Goal: Task Accomplishment & Management: Complete application form

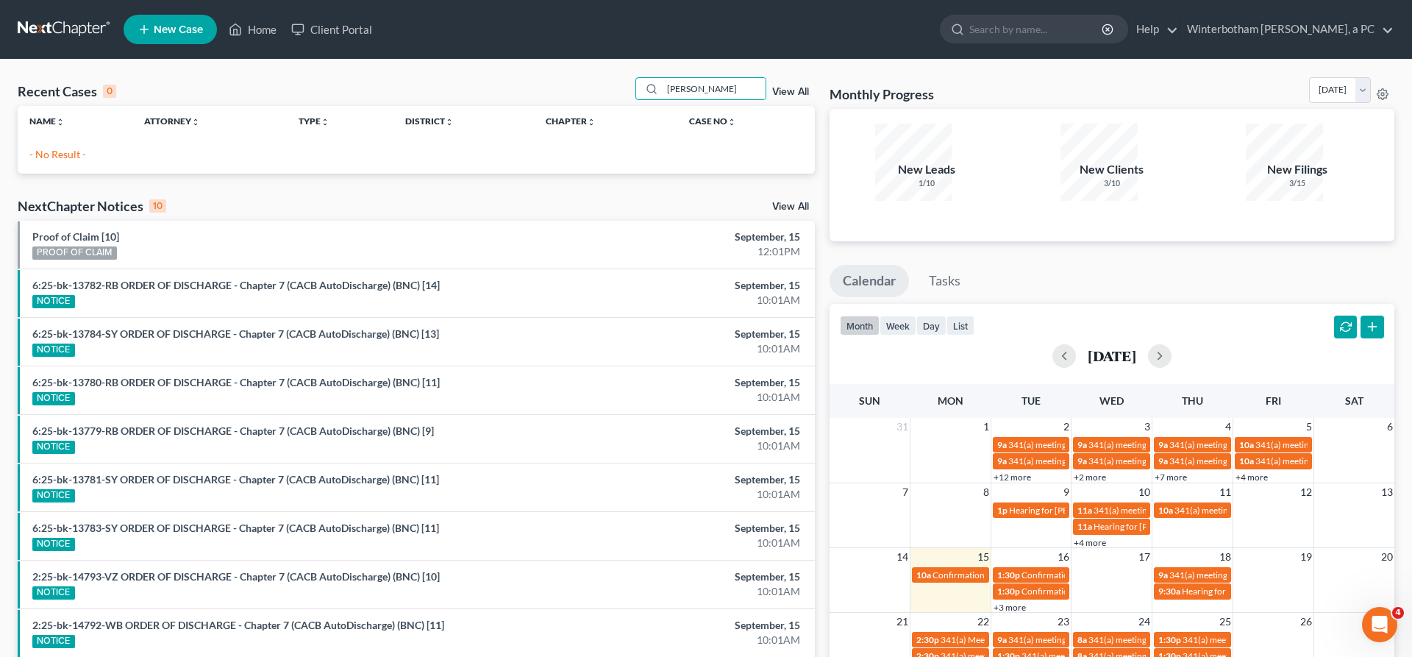
drag, startPoint x: 747, startPoint y: 64, endPoint x: 443, endPoint y: 66, distance: 304.6
click at [663, 78] on input "[PERSON_NAME]" at bounding box center [714, 88] width 103 height 21
type input "[PERSON_NAME]"
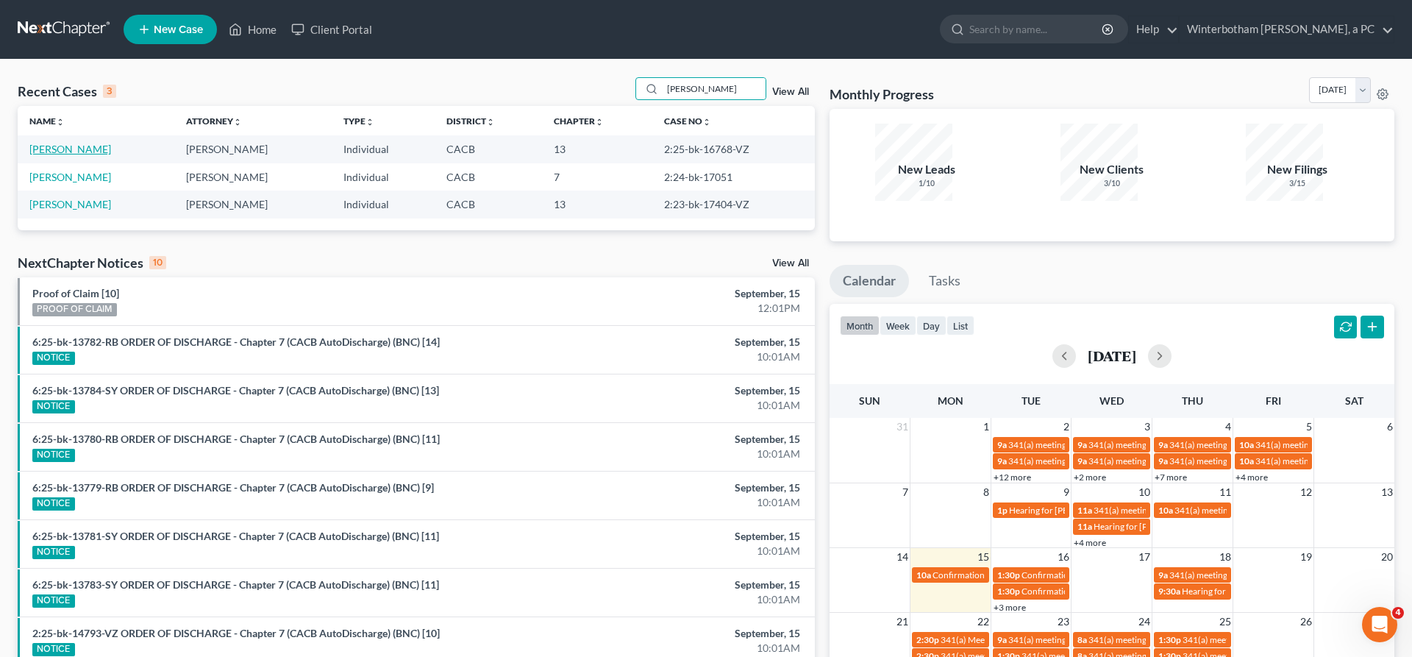
click at [51, 143] on link "[PERSON_NAME]" at bounding box center [70, 149] width 82 height 13
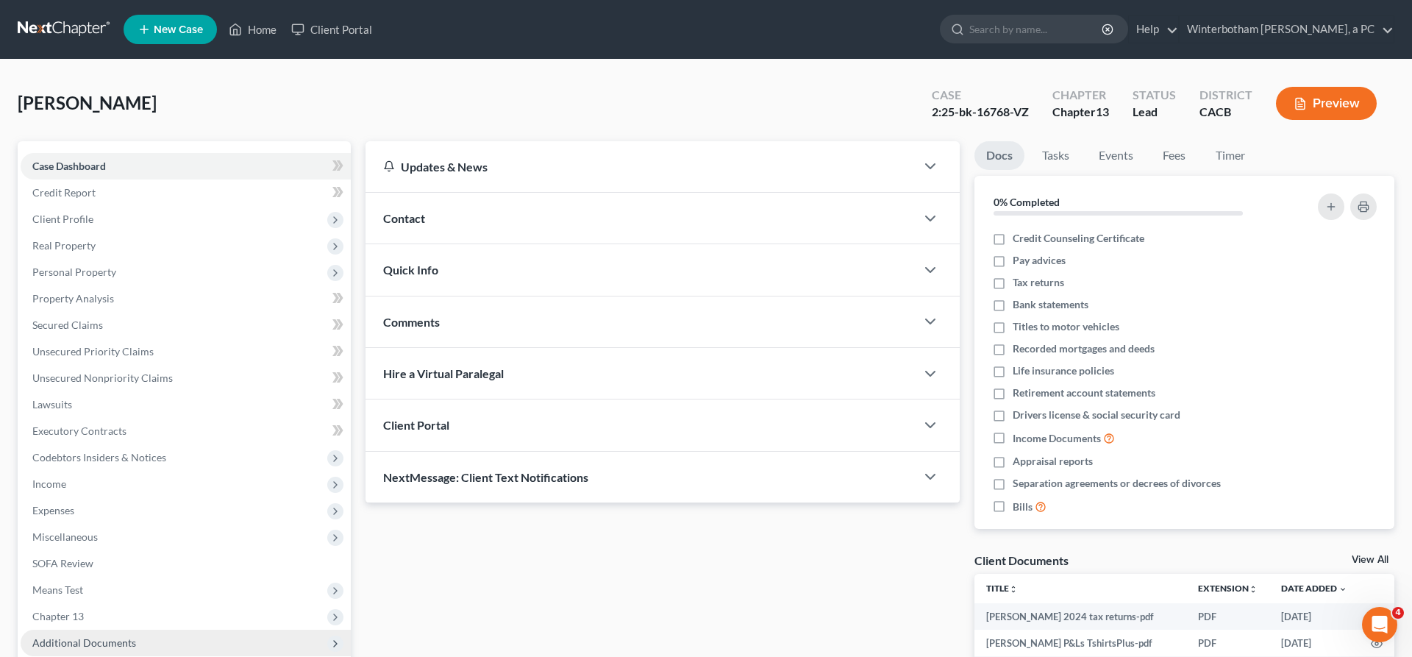
click at [78, 636] on span "Additional Documents" at bounding box center [84, 642] width 104 height 13
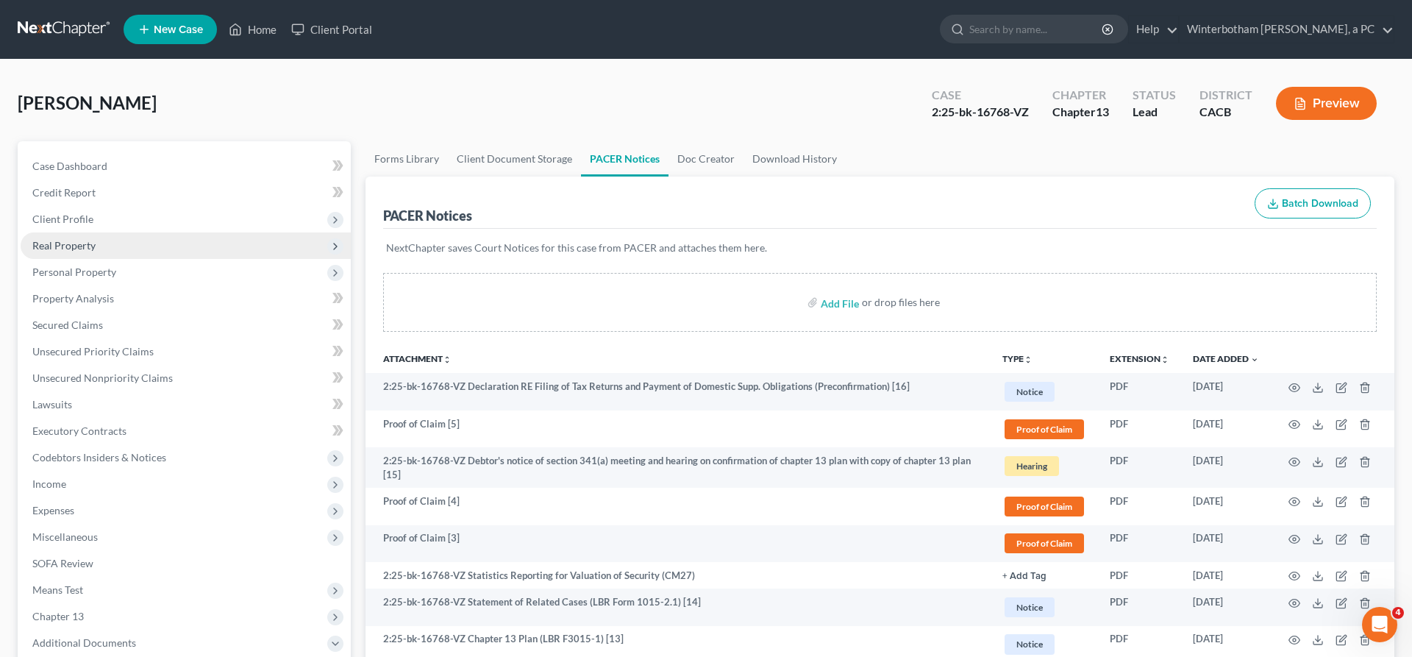
click at [82, 232] on span "Real Property" at bounding box center [186, 245] width 330 height 26
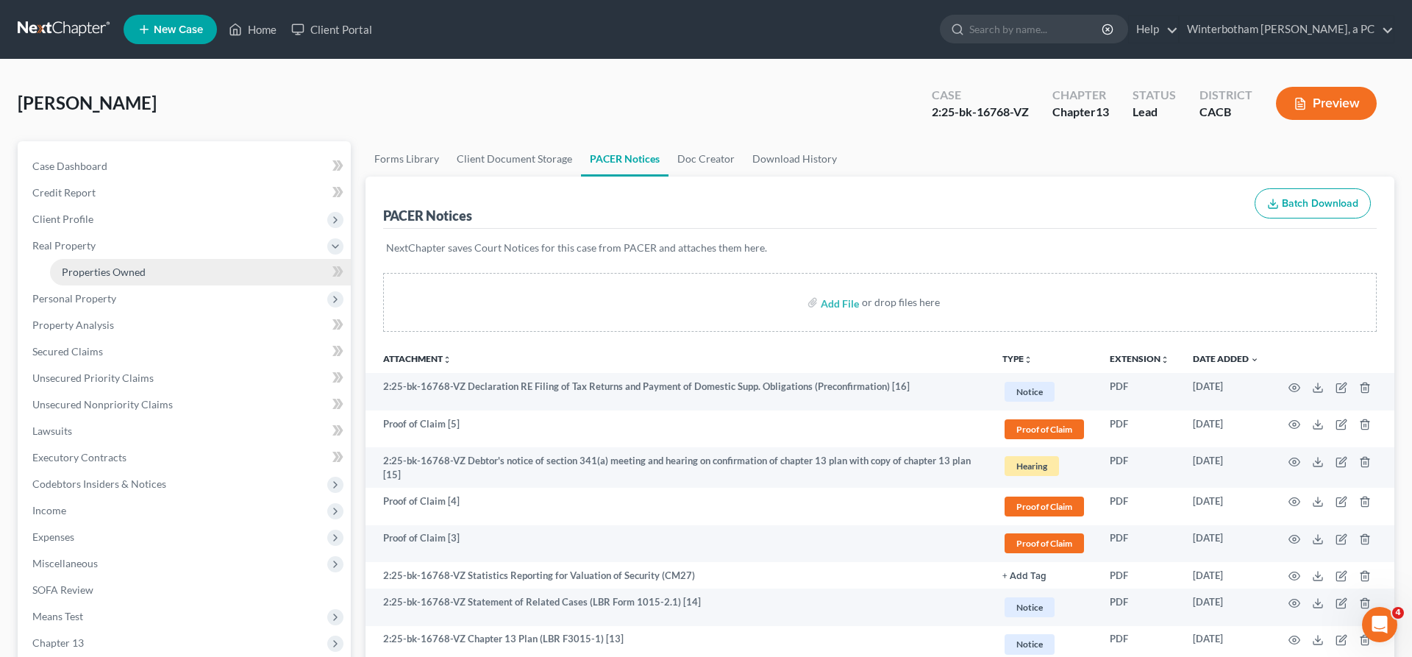
click at [92, 266] on span "Properties Owned" at bounding box center [104, 272] width 84 height 13
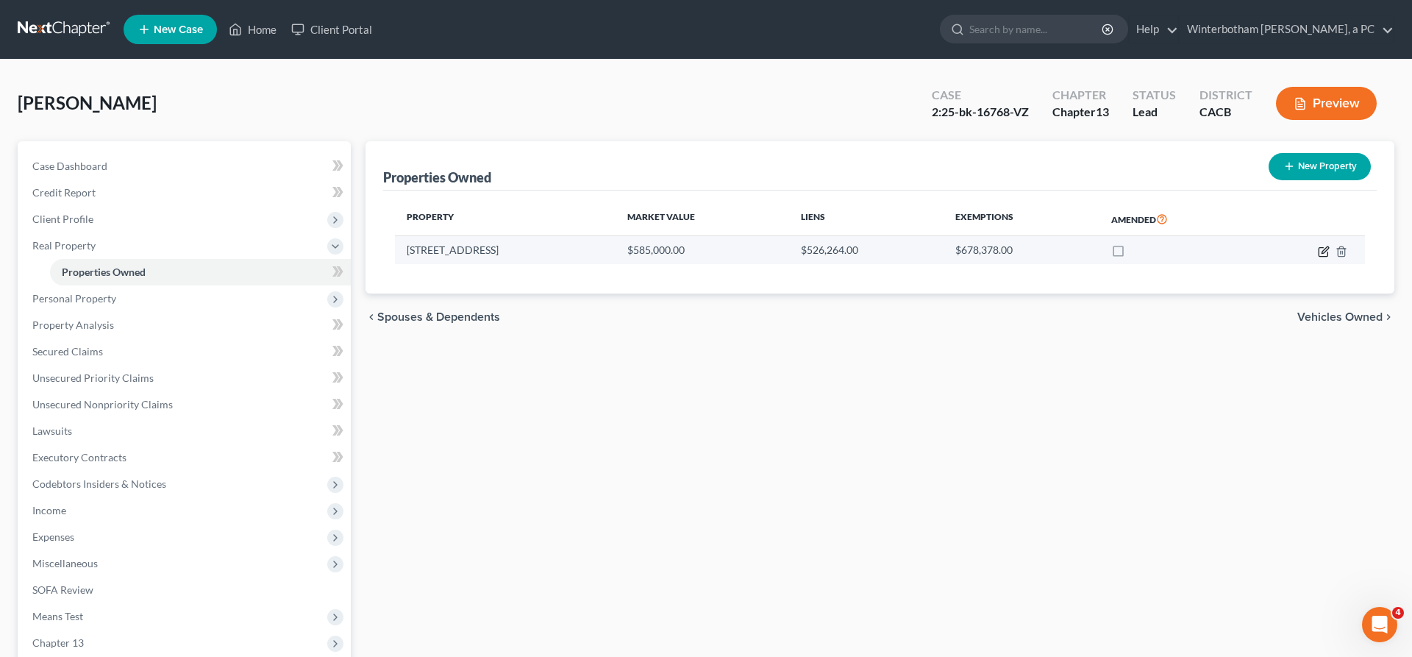
click at [1330, 246] on icon "button" at bounding box center [1324, 252] width 12 height 12
select select "4"
select select "18"
select select "0"
select select "1"
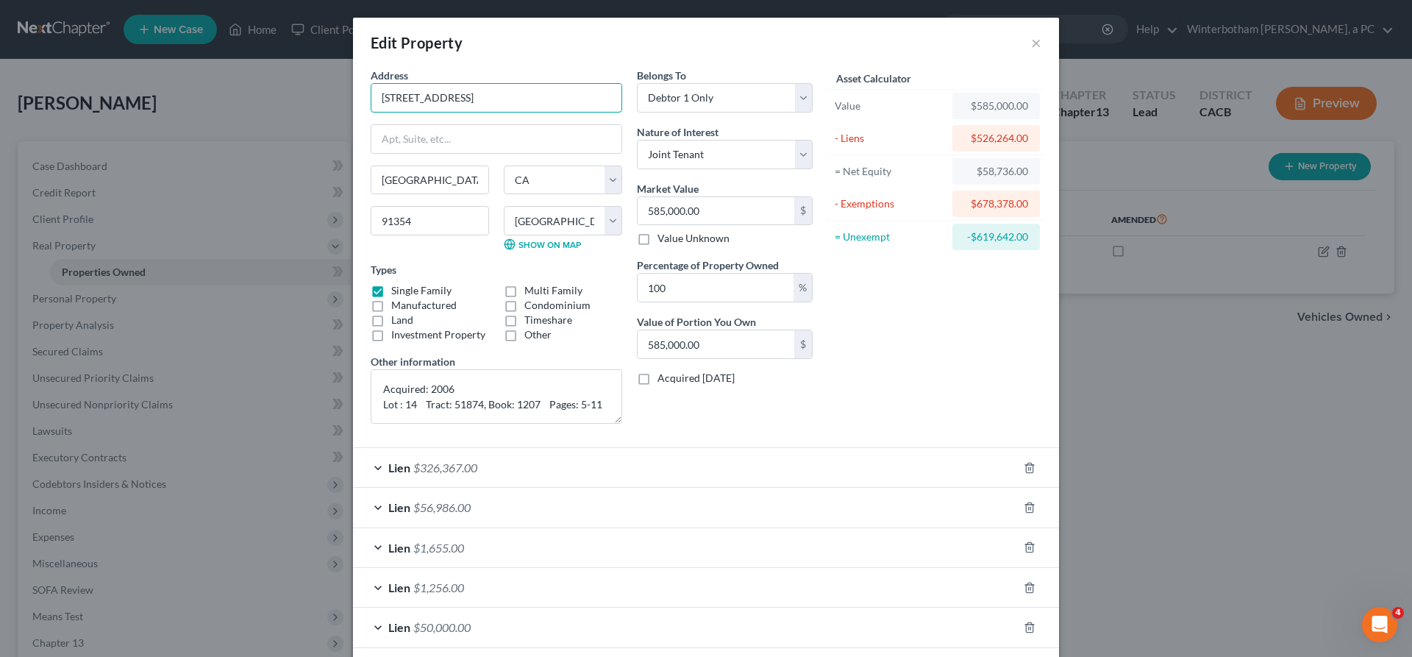
drag, startPoint x: 597, startPoint y: 74, endPoint x: 407, endPoint y: 63, distance: 190.2
click at [388, 60] on div "Edit Property × Address * 27923 [GEOGRAPHIC_DATA] [US_STATE][GEOGRAPHIC_DATA] […" at bounding box center [706, 328] width 1412 height 657
drag, startPoint x: 600, startPoint y: 72, endPoint x: 425, endPoint y: 69, distance: 174.4
click at [425, 84] on input "[STREET_ADDRESS]" at bounding box center [497, 98] width 250 height 28
drag, startPoint x: 502, startPoint y: 167, endPoint x: 422, endPoint y: 168, distance: 80.9
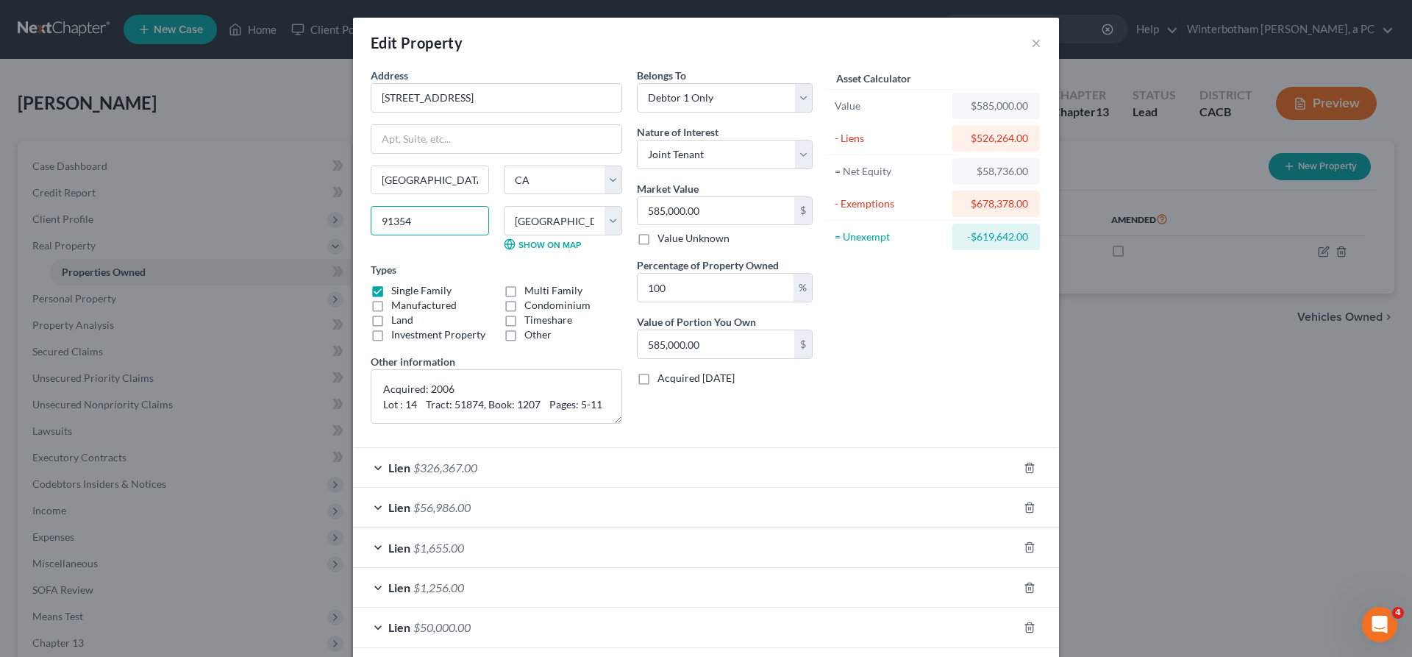
click at [400, 206] on input "91354" at bounding box center [430, 220] width 118 height 29
click at [1031, 34] on button "×" at bounding box center [1036, 43] width 10 height 18
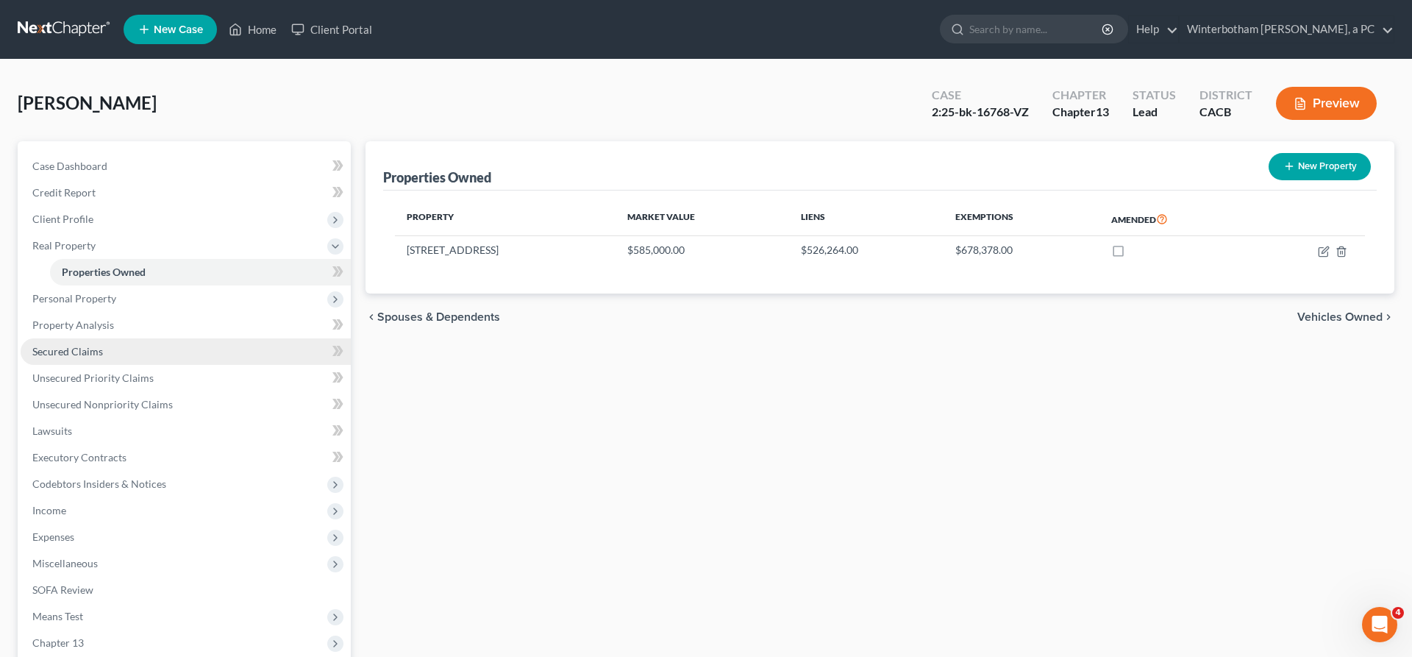
click at [96, 338] on link "Secured Claims" at bounding box center [186, 351] width 330 height 26
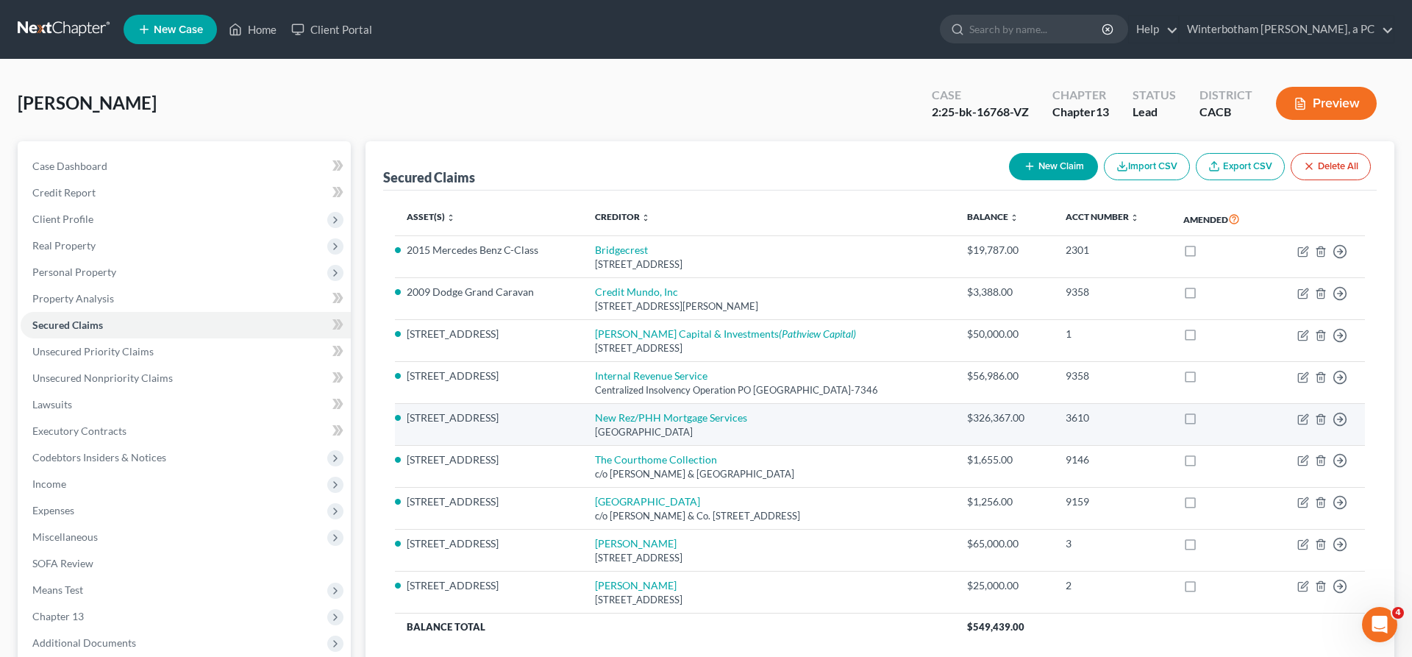
click at [781, 404] on td "New Rez/PHH Mortgage Services [GEOGRAPHIC_DATA]" at bounding box center [769, 425] width 372 height 42
click at [1309, 413] on icon "button" at bounding box center [1304, 419] width 12 height 12
select select "45"
select select "3"
select select "18"
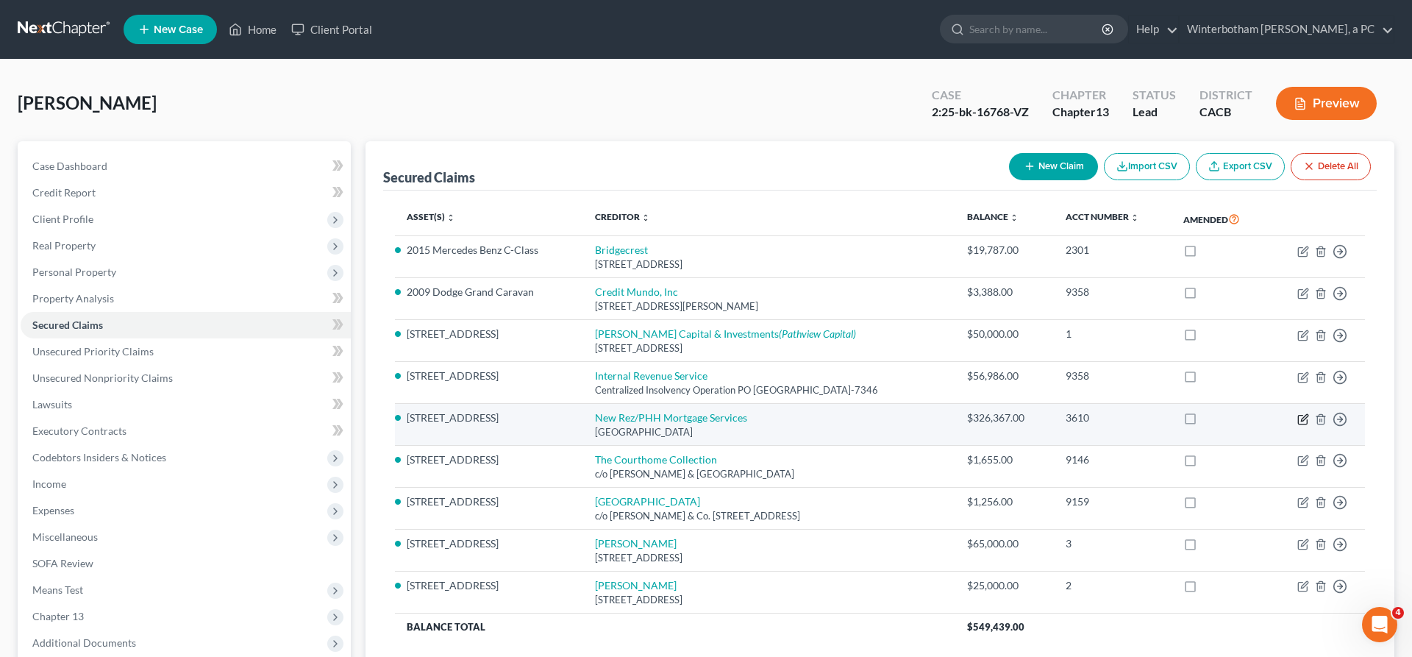
select select "4"
select select "0"
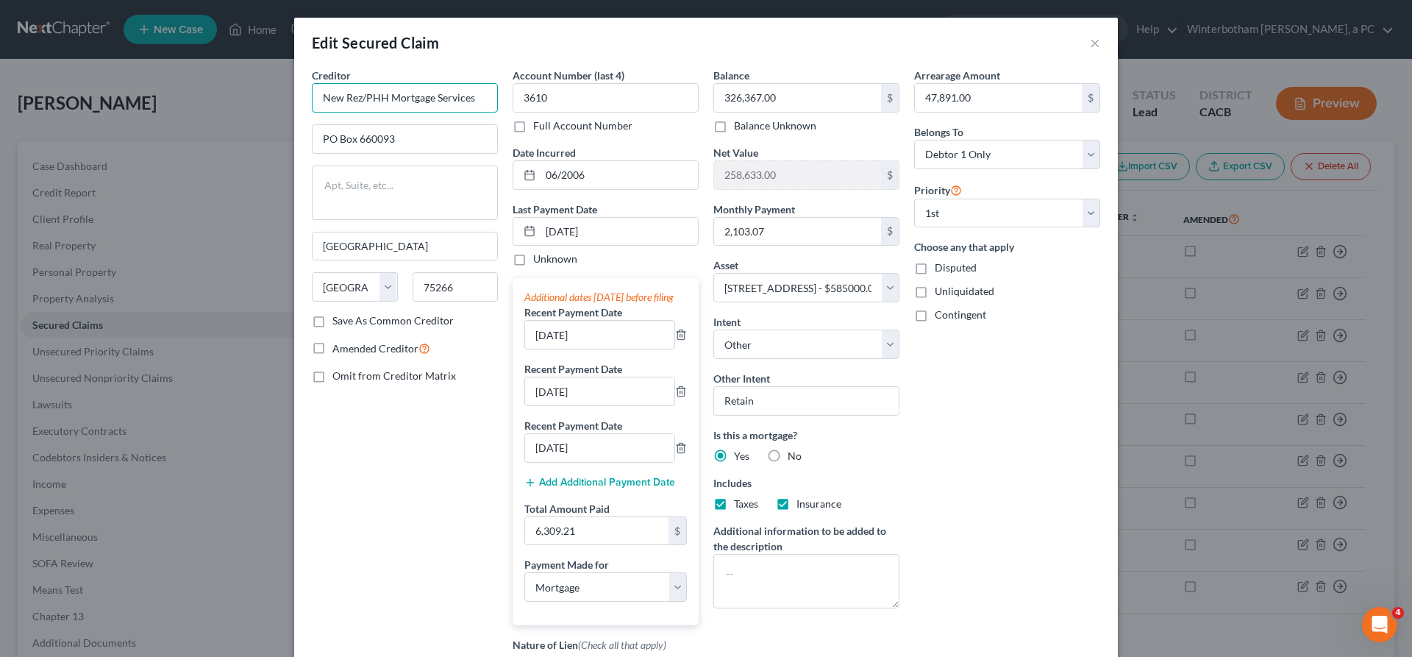
drag, startPoint x: 539, startPoint y: 77, endPoint x: 353, endPoint y: 71, distance: 185.5
click at [333, 83] on input "New Rez/PHH Mortgage Services" at bounding box center [405, 97] width 186 height 29
click at [1090, 34] on button "×" at bounding box center [1095, 43] width 10 height 18
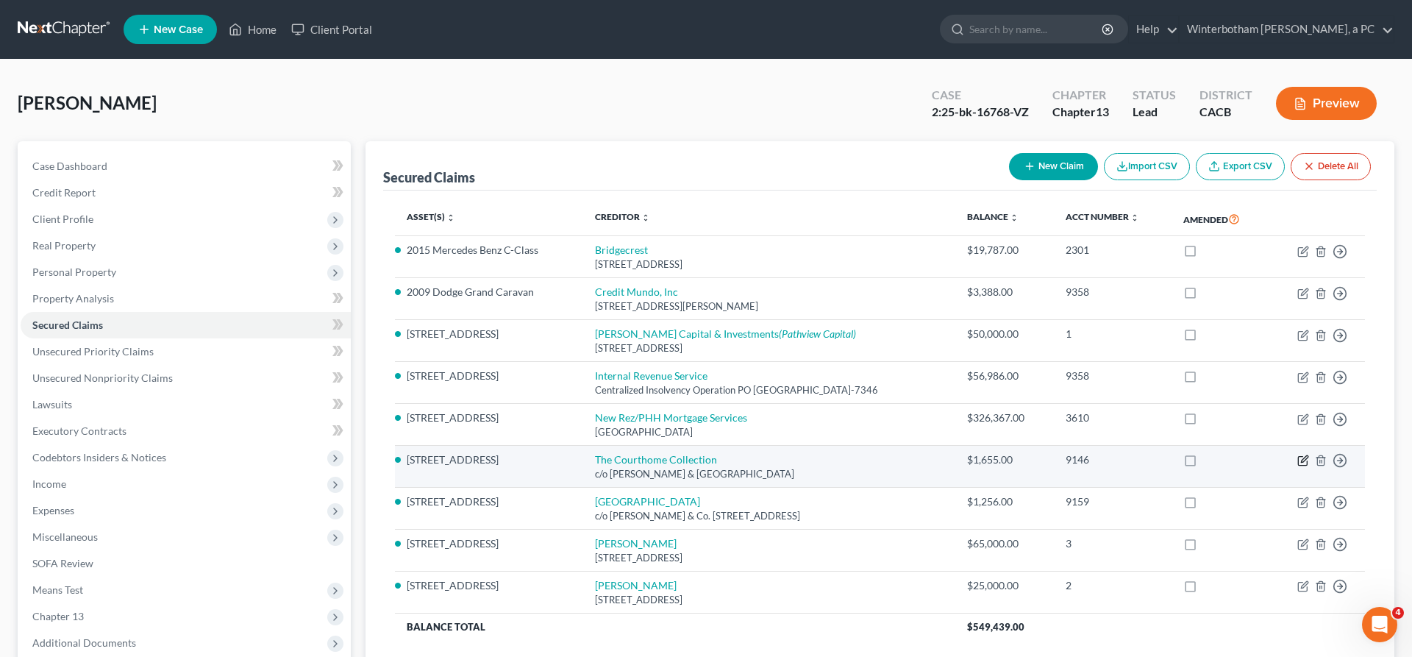
click at [1308, 456] on icon "button" at bounding box center [1304, 459] width 7 height 7
select select "4"
select select "18"
select select "4"
select select "0"
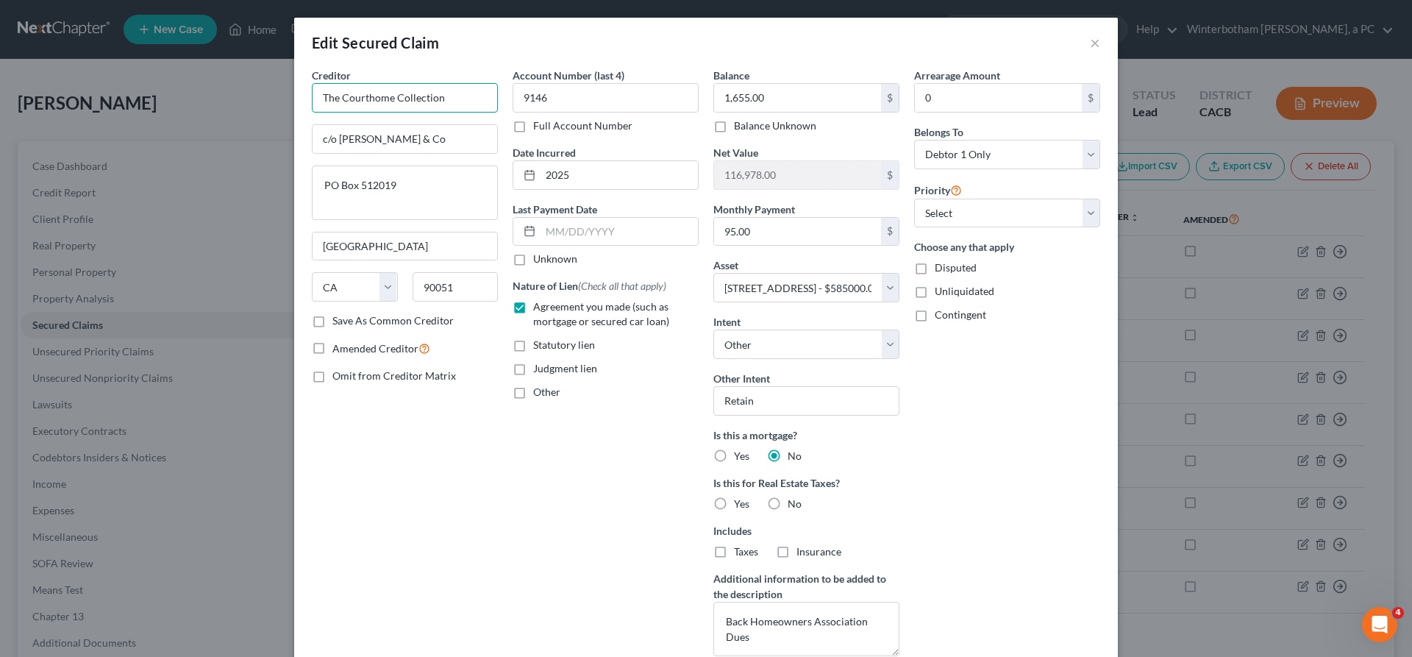
drag, startPoint x: 521, startPoint y: 74, endPoint x: 384, endPoint y: 71, distance: 136.9
click at [384, 83] on input "The Courthome Collection" at bounding box center [405, 97] width 186 height 29
click at [1090, 34] on button "×" at bounding box center [1095, 43] width 10 height 18
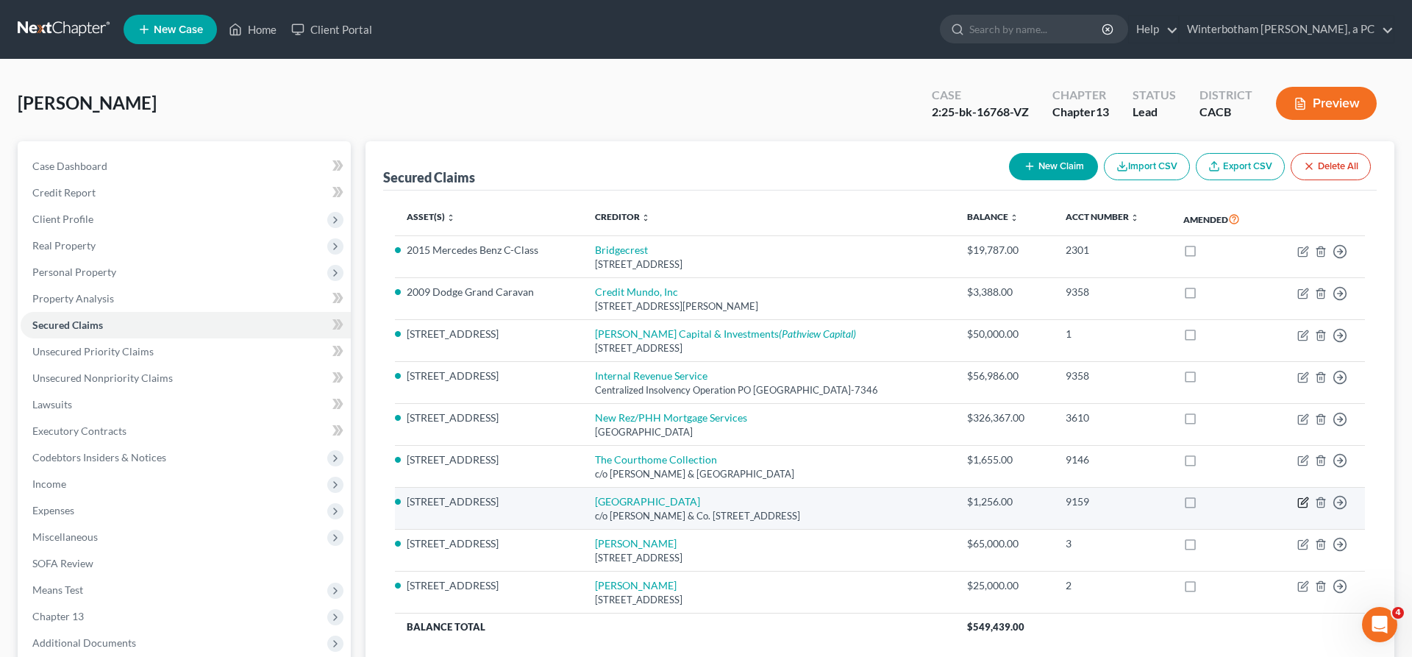
click at [1309, 497] on icon "button" at bounding box center [1304, 503] width 12 height 12
select select "4"
select select "18"
select select "0"
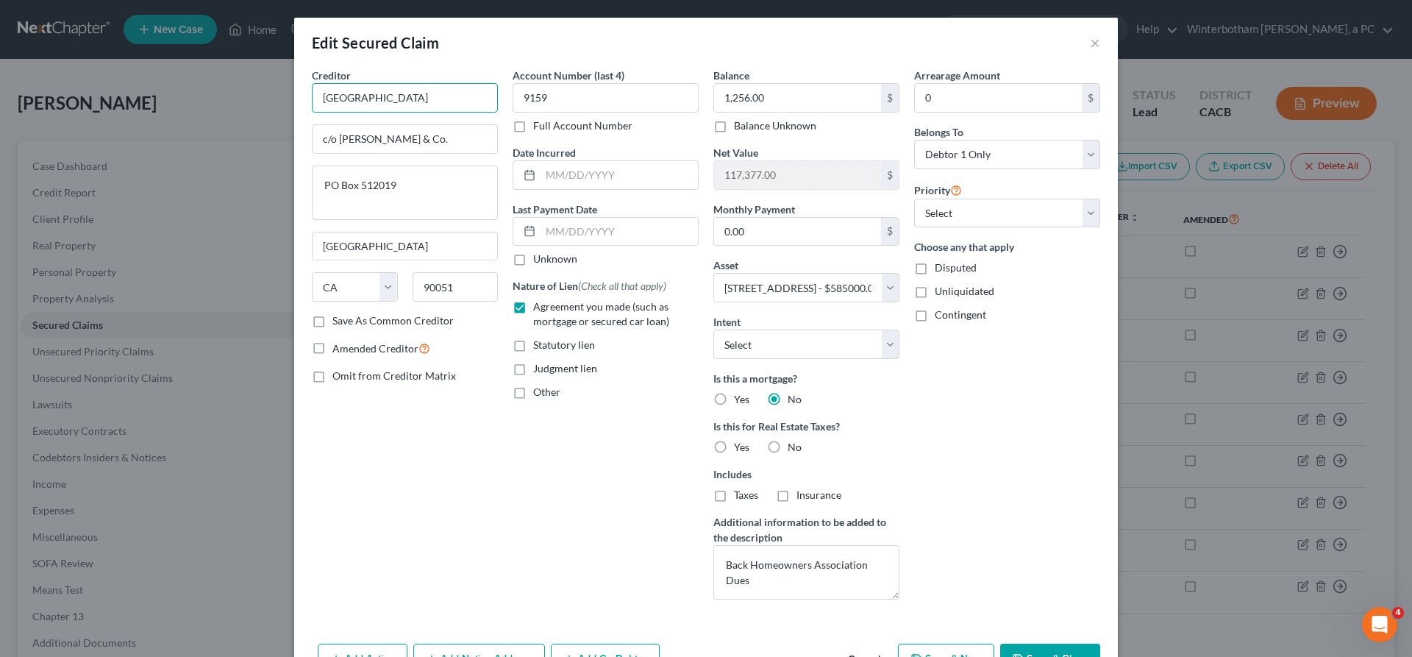
drag, startPoint x: 501, startPoint y: 74, endPoint x: 372, endPoint y: 74, distance: 129.5
click at [372, 83] on input "[GEOGRAPHIC_DATA]" at bounding box center [405, 97] width 186 height 29
drag, startPoint x: 512, startPoint y: 103, endPoint x: 408, endPoint y: 103, distance: 103.7
click at [408, 125] on input "c/o [PERSON_NAME] & Co." at bounding box center [405, 139] width 185 height 28
click at [1002, 35] on div "Edit Secured Claim ×" at bounding box center [706, 43] width 824 height 50
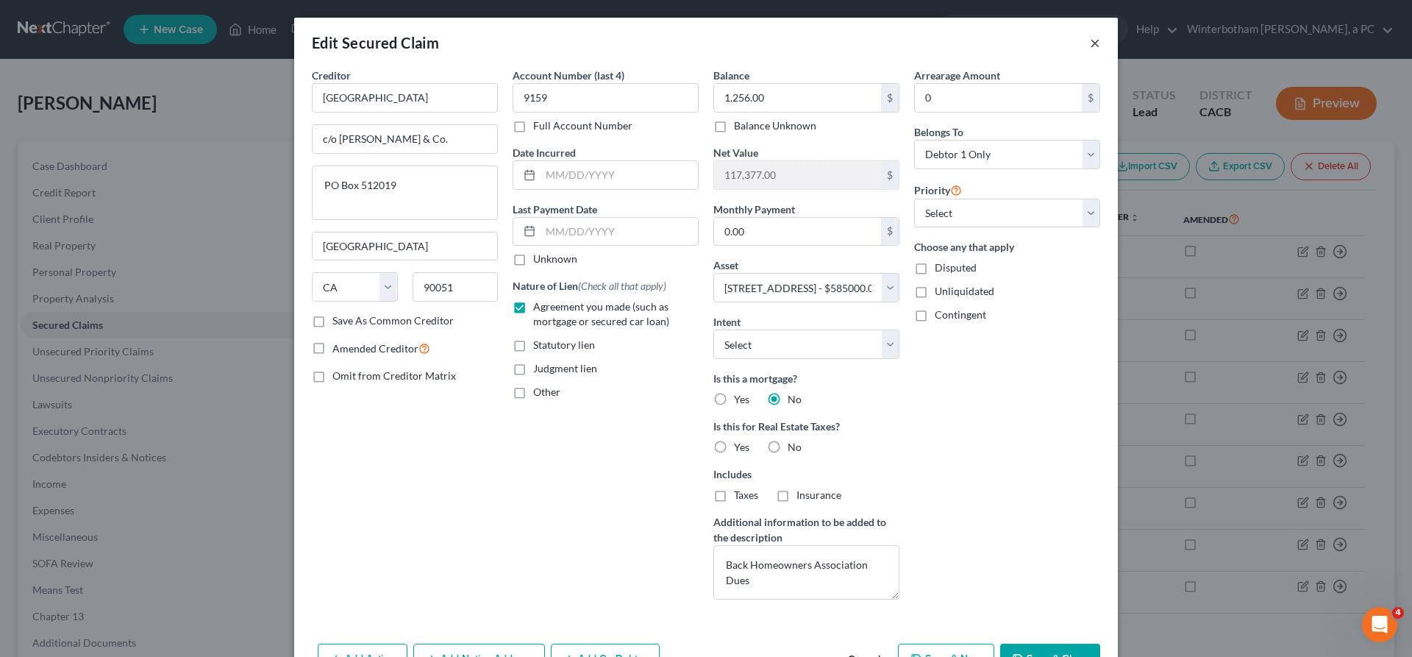
click at [1090, 34] on button "×" at bounding box center [1095, 43] width 10 height 18
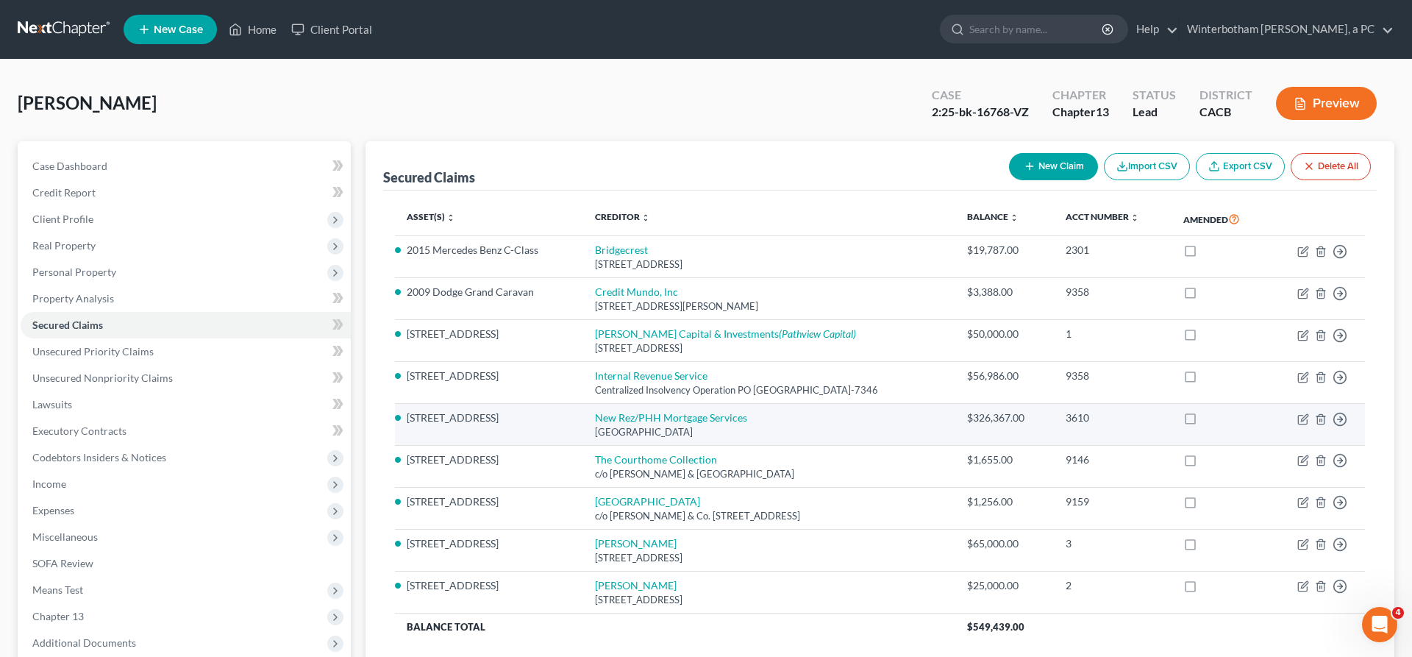
click at [640, 425] on div "[GEOGRAPHIC_DATA]" at bounding box center [769, 432] width 349 height 14
click at [1309, 413] on icon "button" at bounding box center [1304, 419] width 12 height 12
select select "45"
select select "3"
select select "18"
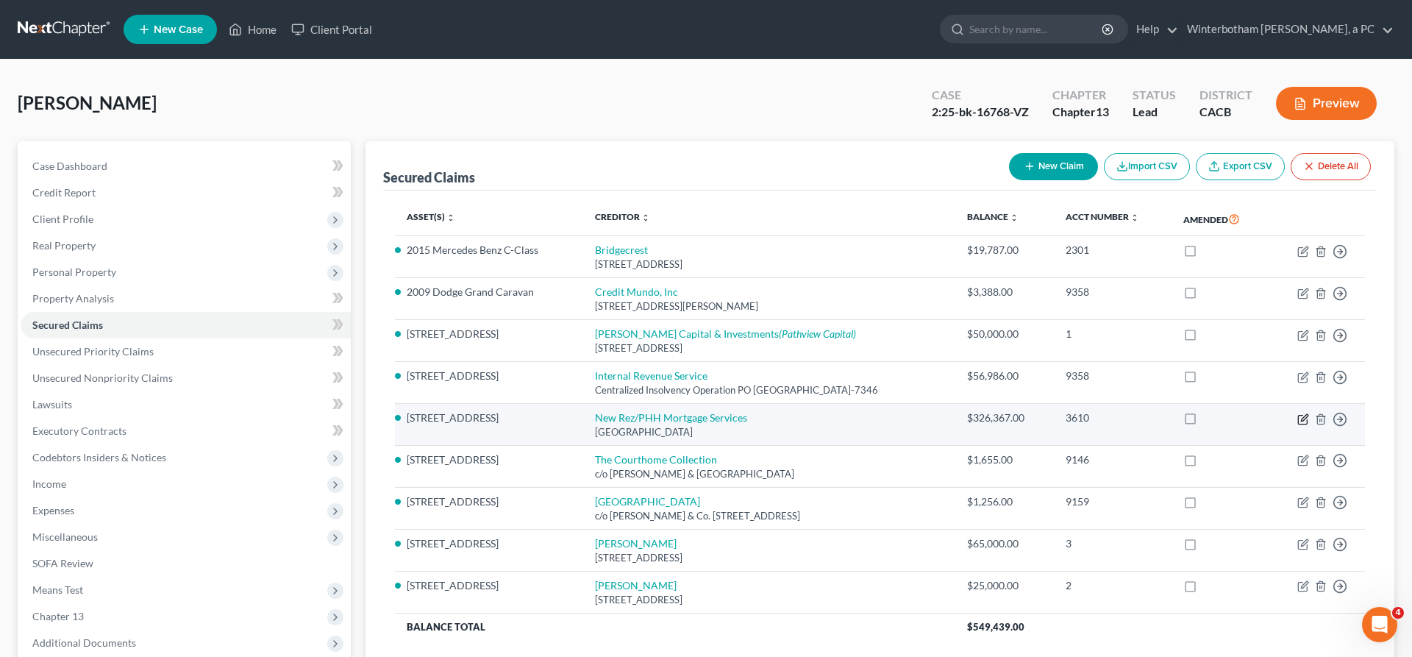
select select "4"
select select "0"
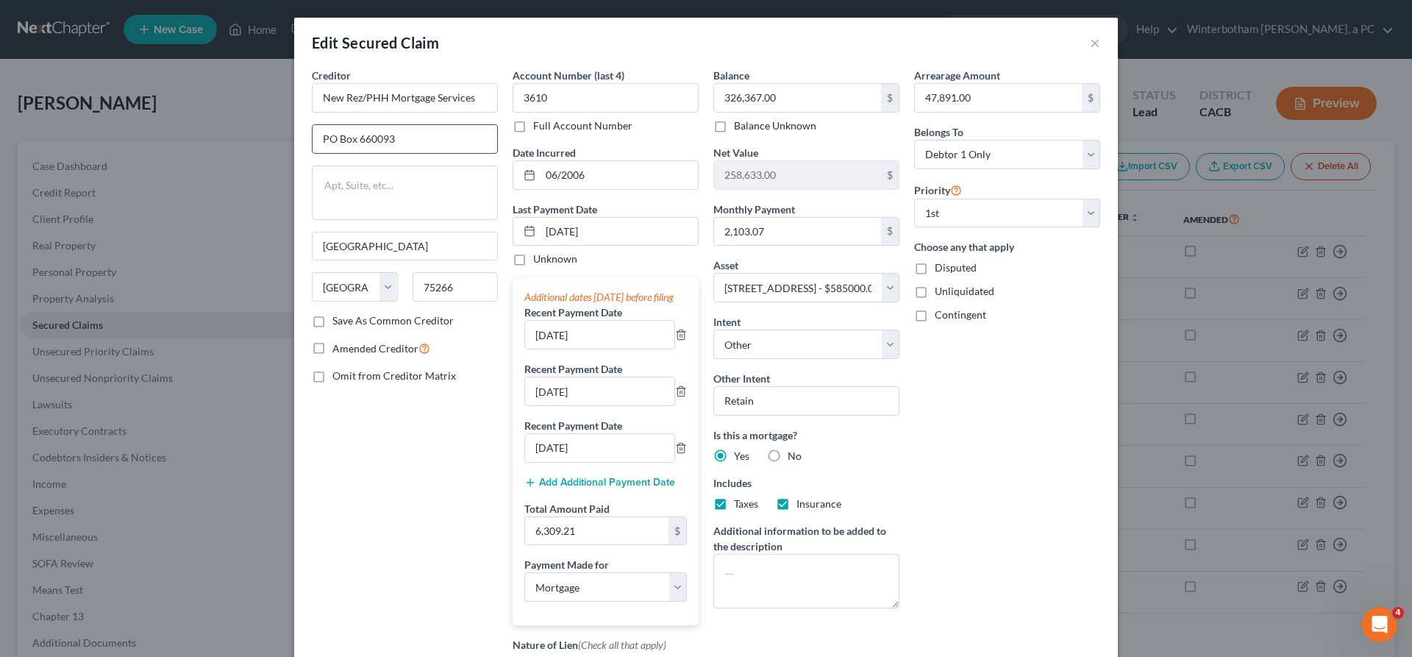
drag, startPoint x: 505, startPoint y: 110, endPoint x: 338, endPoint y: 96, distance: 166.9
click at [338, 125] on input "PO Box 660093" at bounding box center [405, 139] width 185 height 28
drag, startPoint x: 466, startPoint y: 186, endPoint x: 355, endPoint y: 188, distance: 111.8
click at [355, 232] on input "[GEOGRAPHIC_DATA]" at bounding box center [405, 246] width 185 height 28
drag, startPoint x: 526, startPoint y: 218, endPoint x: 465, endPoint y: 218, distance: 61.1
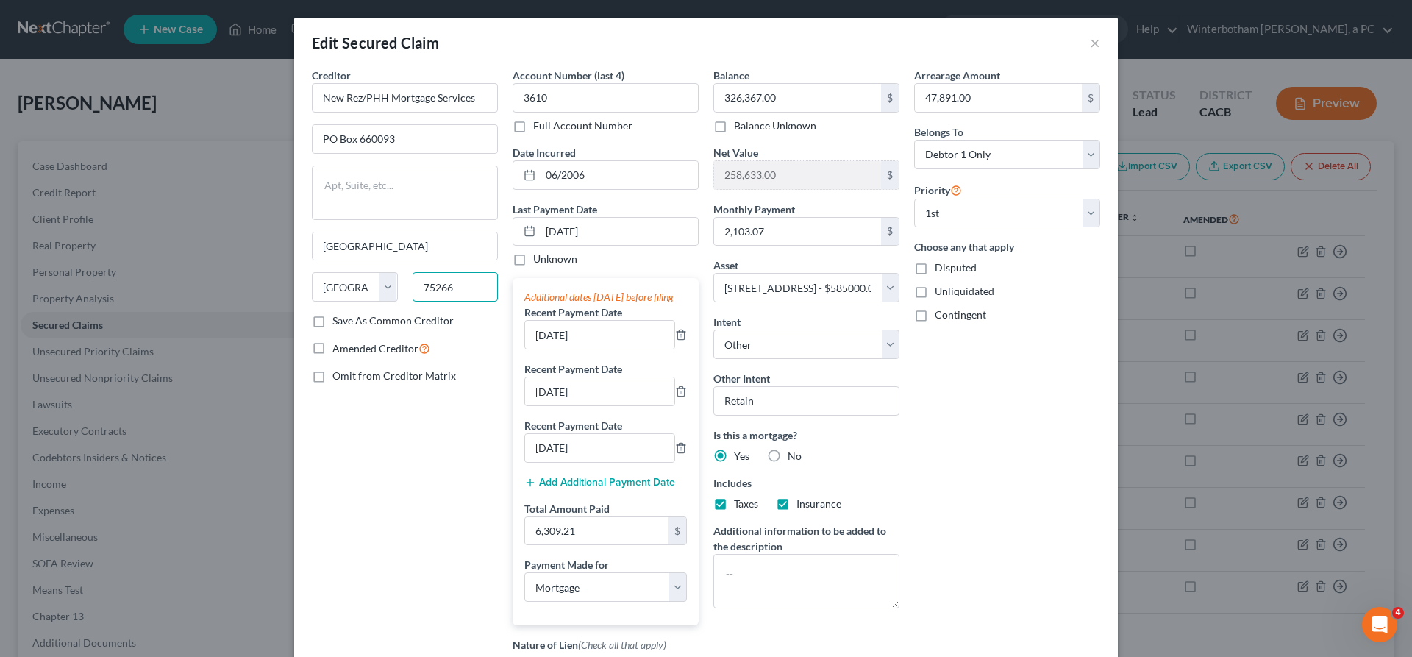
click at [465, 272] on input "75266" at bounding box center [456, 286] width 86 height 29
click at [1090, 35] on button "×" at bounding box center [1095, 43] width 10 height 18
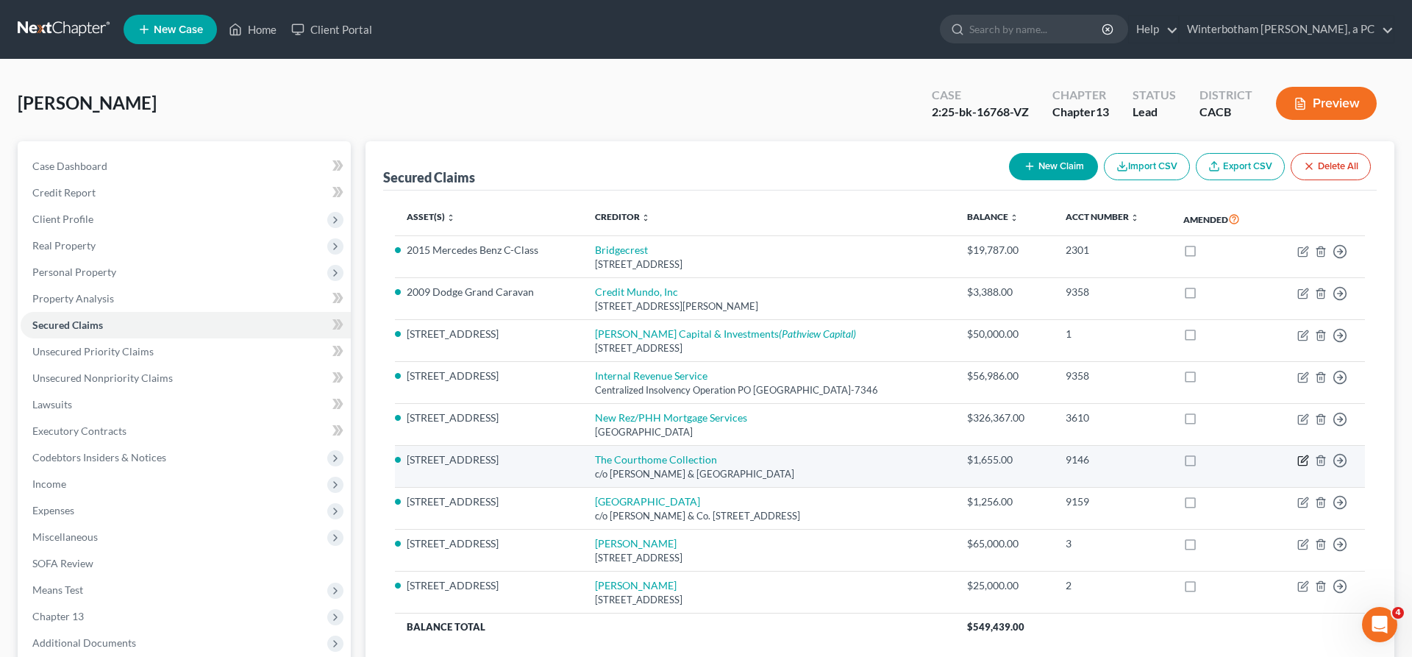
click at [1309, 455] on icon "button" at bounding box center [1304, 461] width 12 height 12
select select "4"
select select "18"
select select "4"
select select "0"
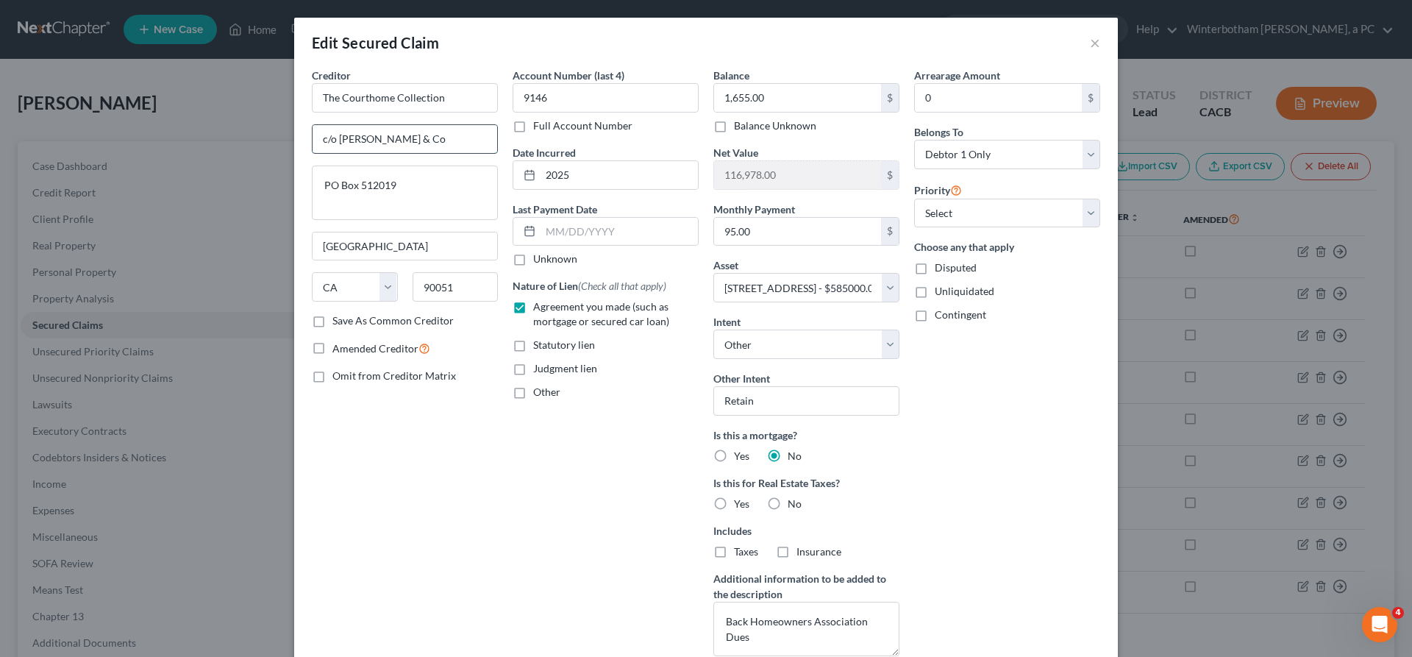
drag, startPoint x: 530, startPoint y: 104, endPoint x: 376, endPoint y: 85, distance: 154.9
click at [376, 125] on input "c/o [PERSON_NAME] & Co" at bounding box center [405, 139] width 185 height 28
drag, startPoint x: 501, startPoint y: 143, endPoint x: 362, endPoint y: 144, distance: 139.0
click at [362, 166] on textarea "PO Box 512019" at bounding box center [405, 193] width 186 height 54
drag, startPoint x: 533, startPoint y: 221, endPoint x: 454, endPoint y: 221, distance: 78.7
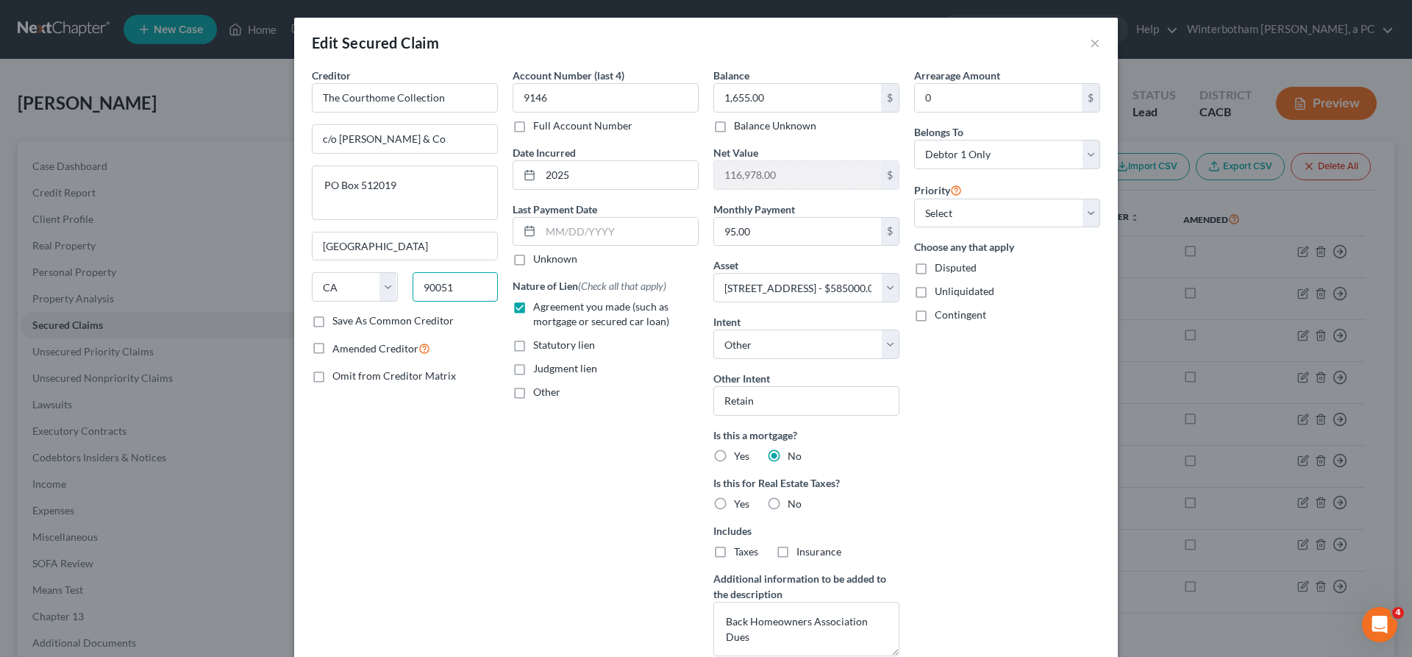
click at [454, 272] on input "90051" at bounding box center [456, 286] width 86 height 29
click at [1090, 36] on button "×" at bounding box center [1095, 43] width 10 height 18
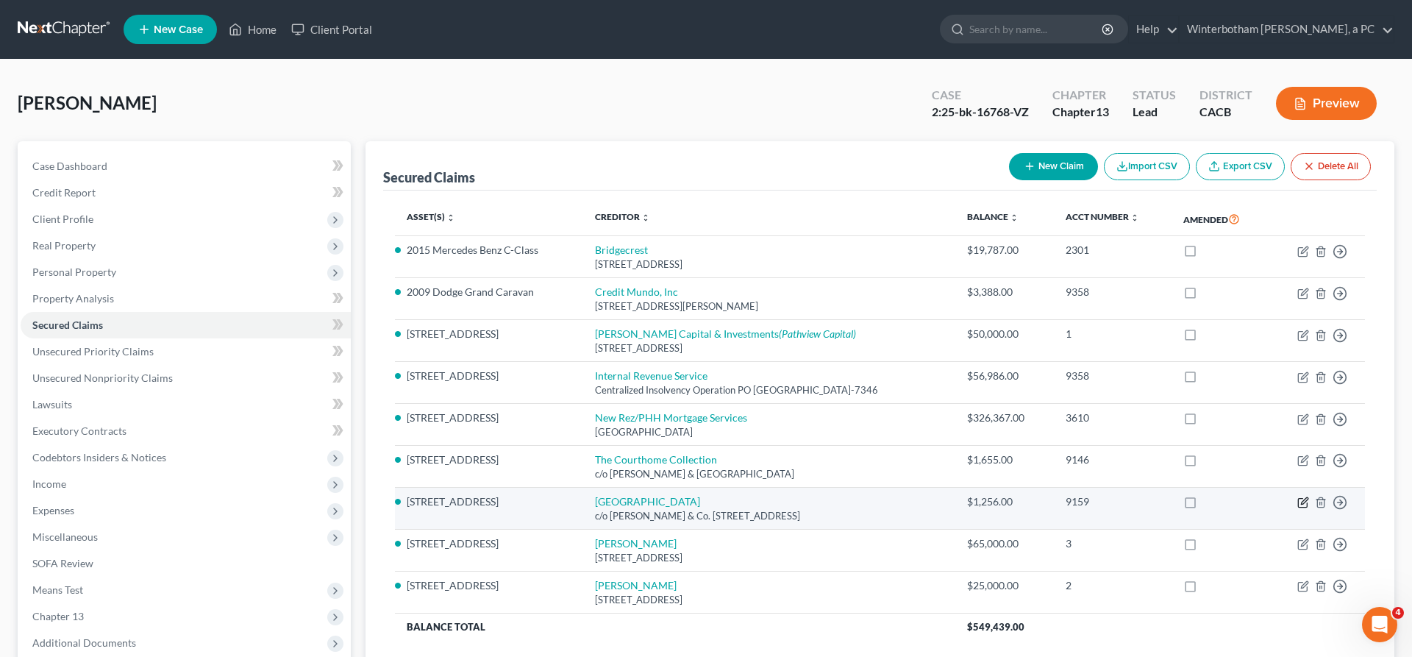
click at [1309, 497] on icon "button" at bounding box center [1304, 503] width 12 height 12
select select "4"
select select "18"
select select "0"
